Goal: Check status

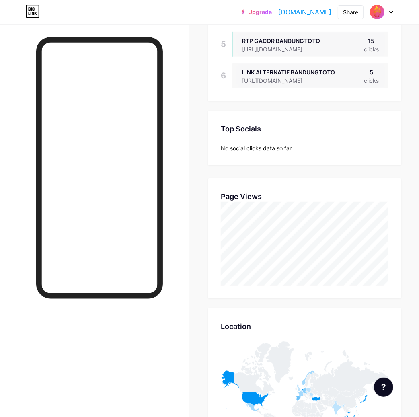
scroll to position [417, 419]
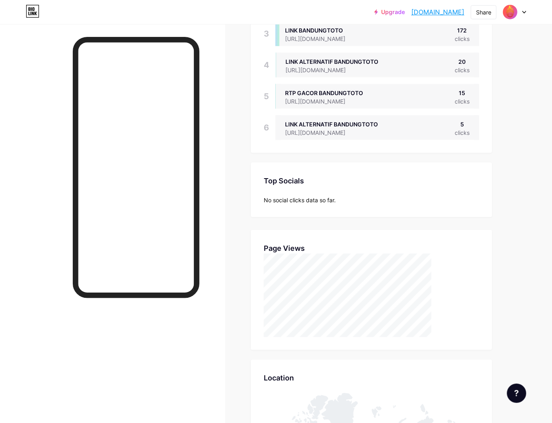
scroll to position [423, 552]
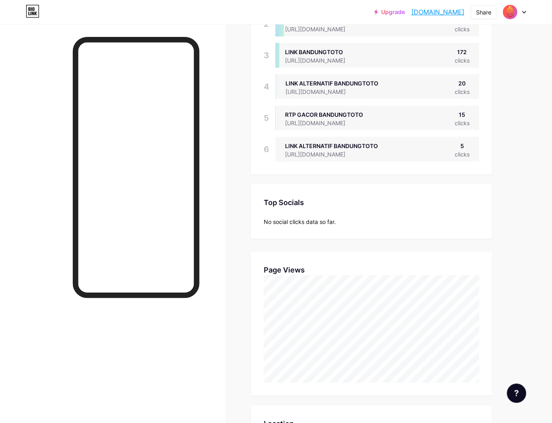
scroll to position [178, 0]
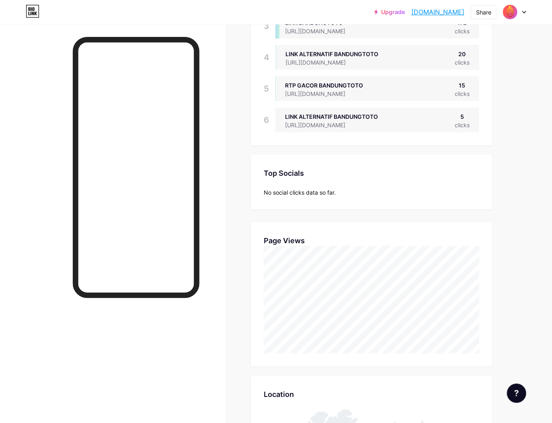
click at [538, 215] on div "Upgrade bandungtotoz.bi... bandungtotoz.bio.link Share Switch accounts BANDUNGT…" at bounding box center [276, 362] width 552 height 1080
click at [185, 325] on div at bounding box center [136, 242] width 127 height 411
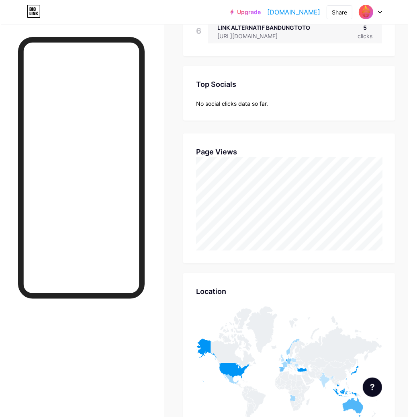
scroll to position [417, 409]
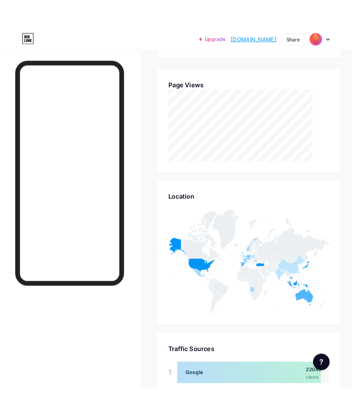
scroll to position [312, 0]
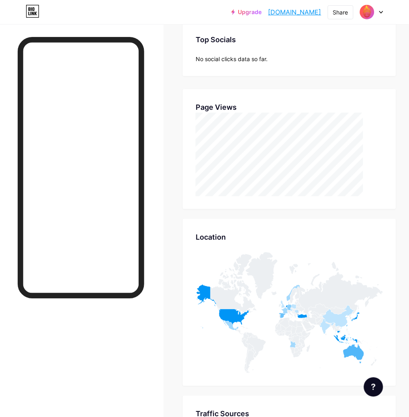
click at [404, 76] on div "Links Posts Design Subscribers Stats Settings Stats & Insights Page Stats 30 Da…" at bounding box center [204, 219] width 409 height 1014
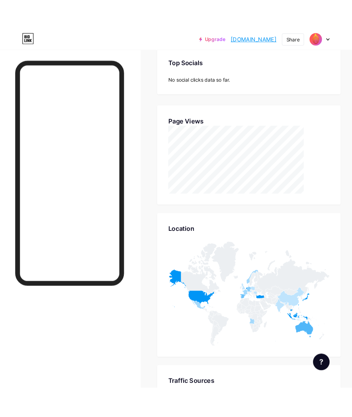
scroll to position [401336, 401401]
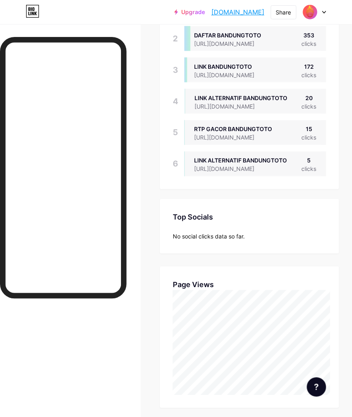
scroll to position [223, 0]
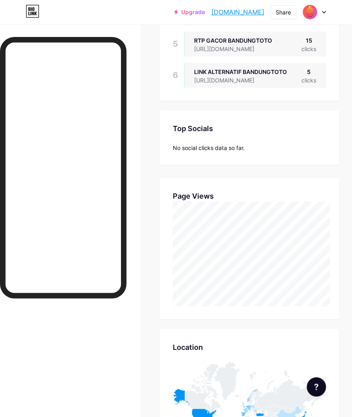
click at [348, 119] on div "Links Posts Design Subscribers Stats Settings Stats & Insights Page Stats 30 Da…" at bounding box center [176, 307] width 352 height 1013
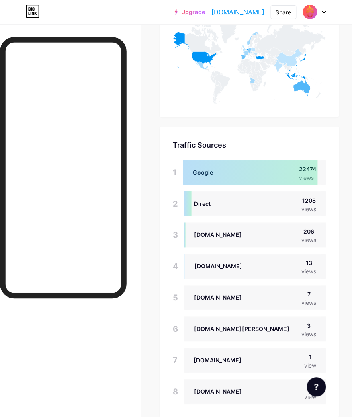
scroll to position [215, 0]
